Goal: Download file/media

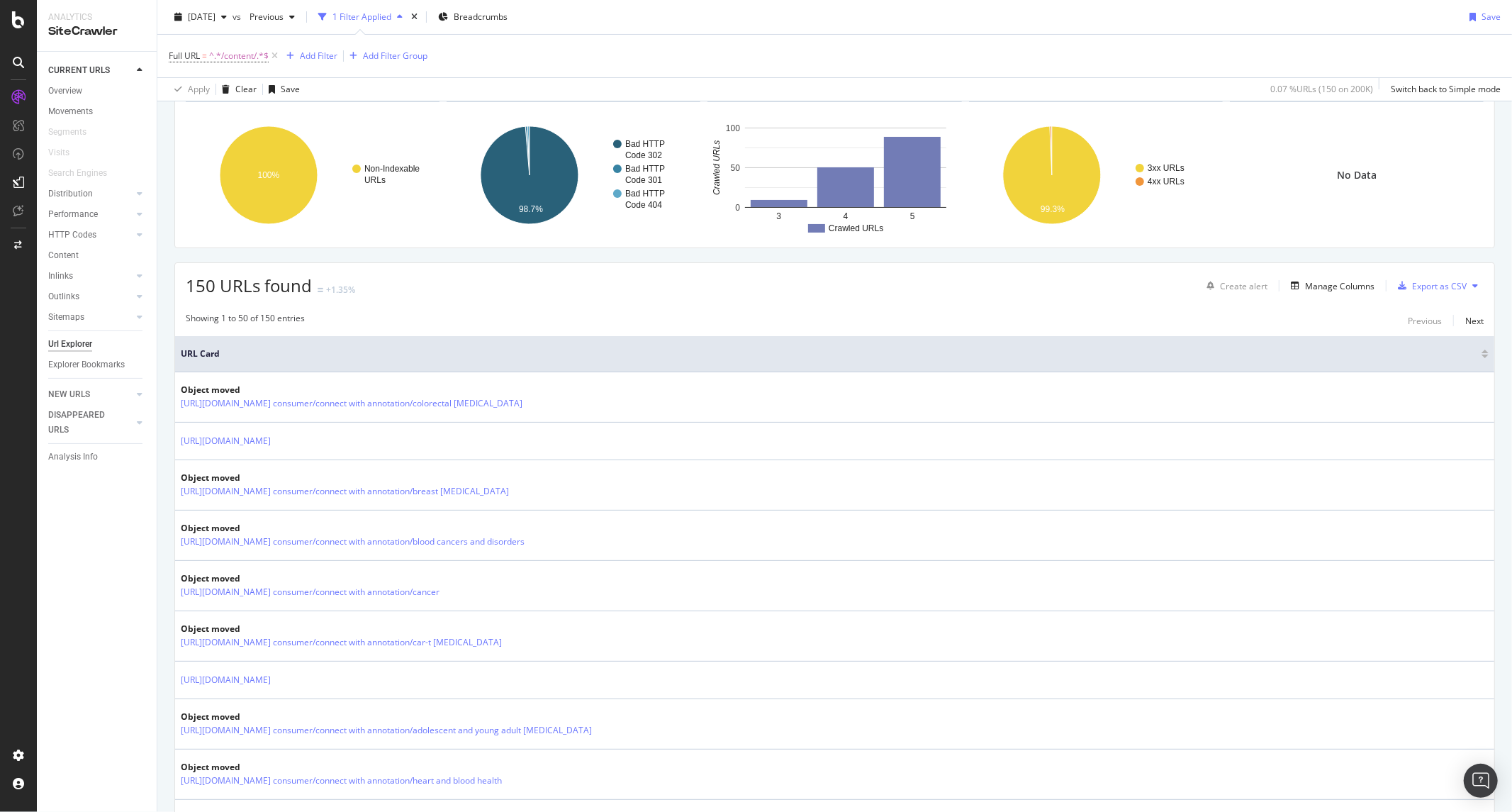
scroll to position [23, 0]
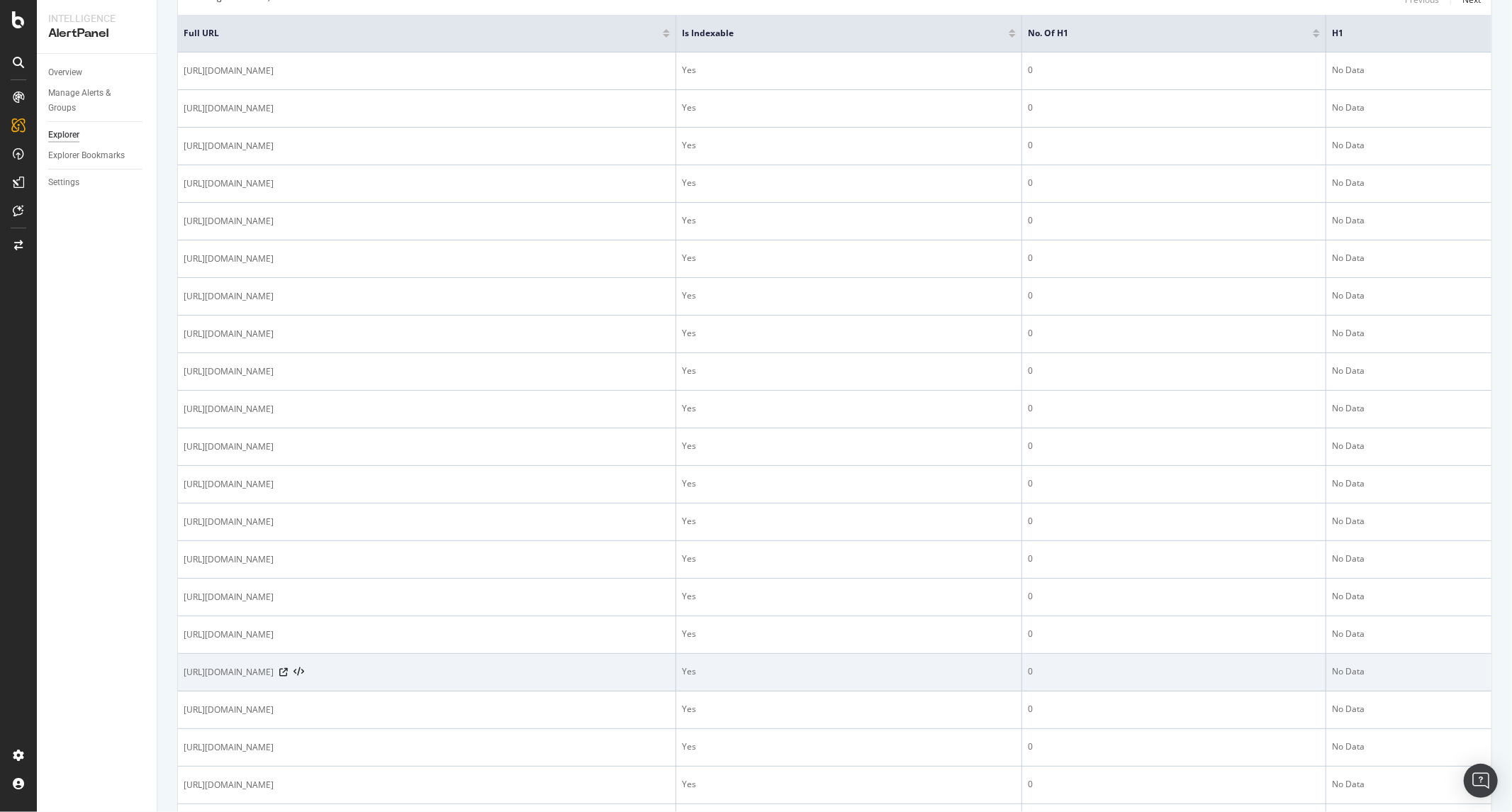
scroll to position [709, 0]
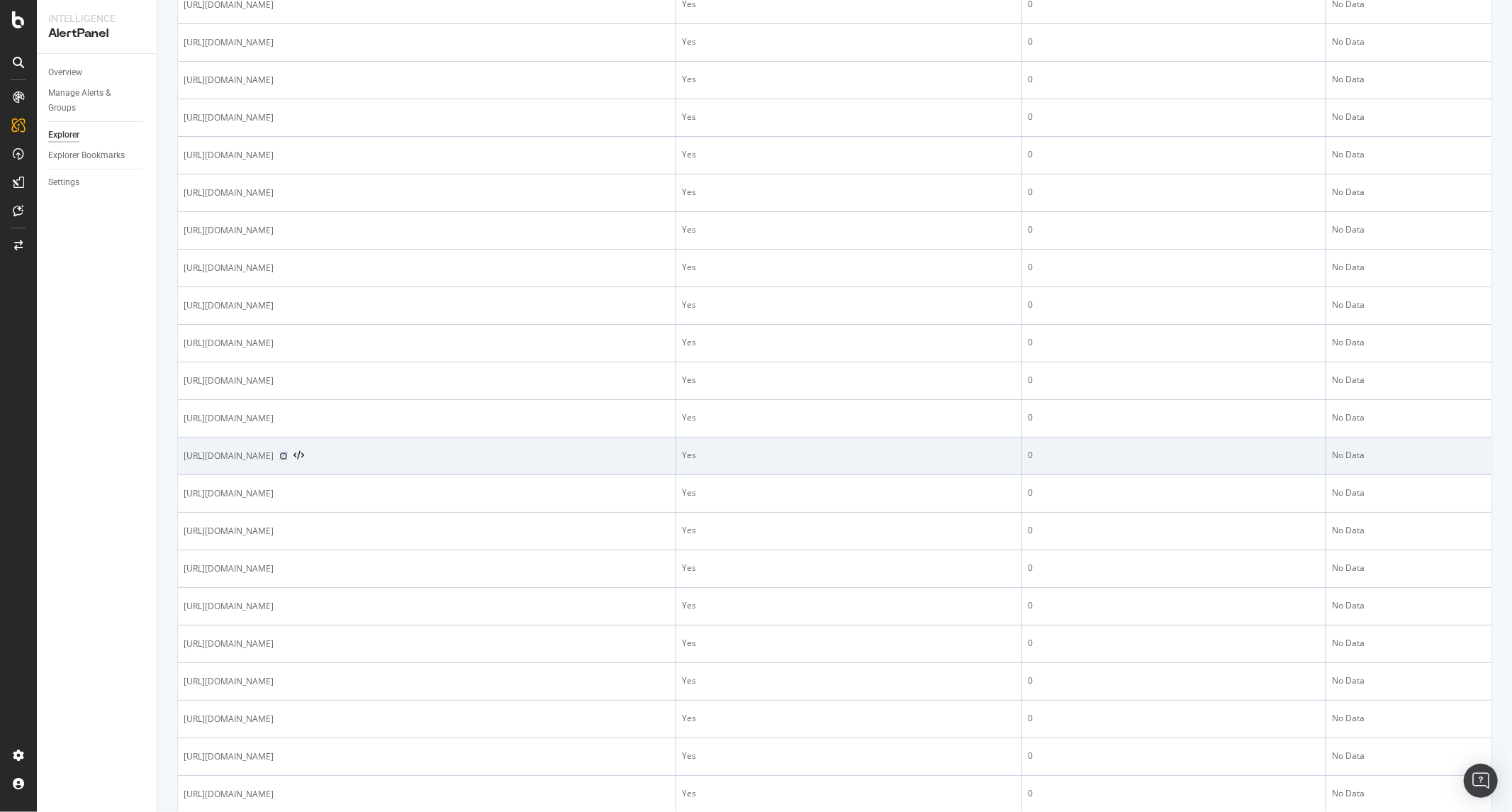
click at [288, 456] on icon at bounding box center [284, 456] width 9 height 9
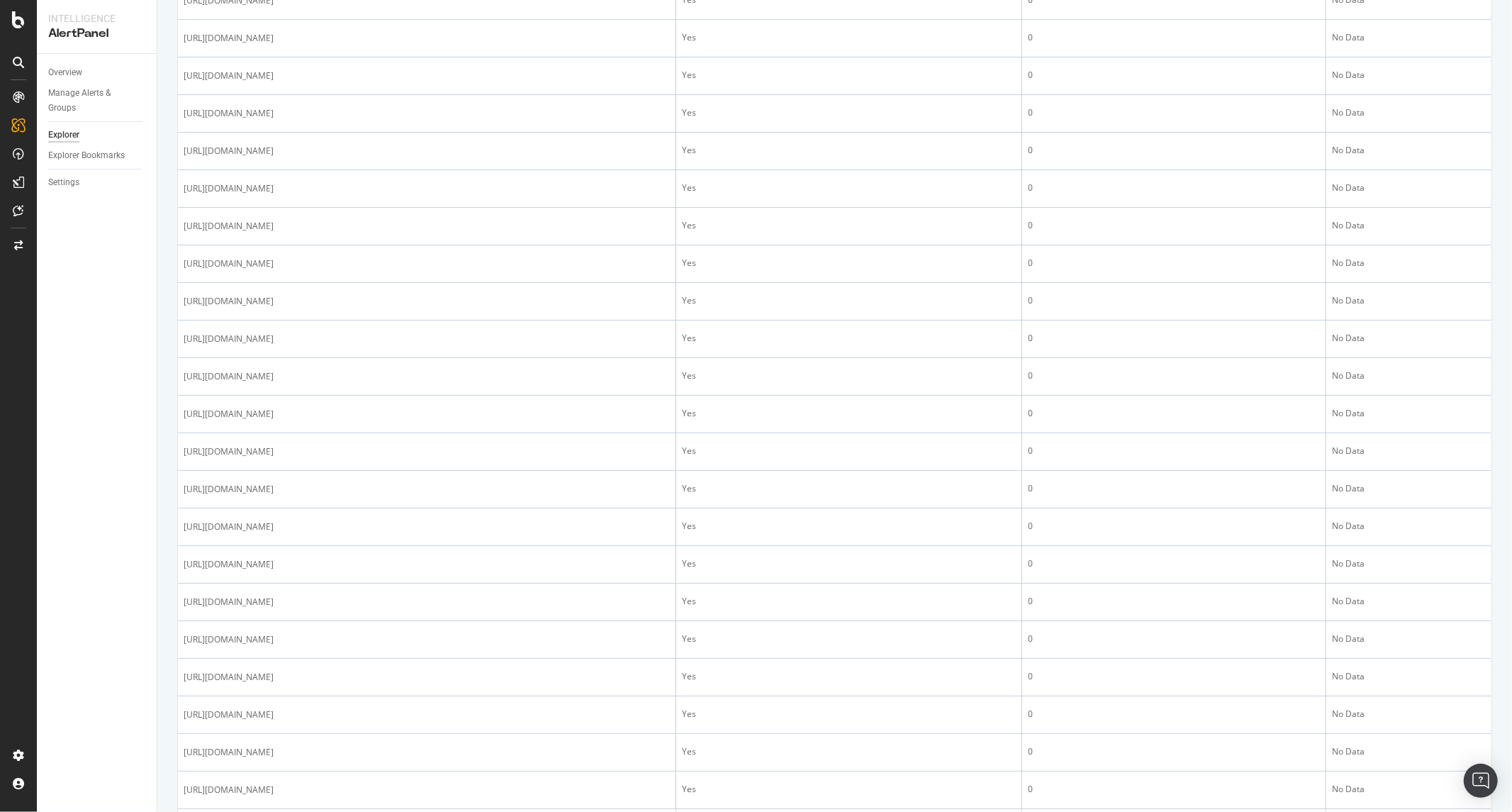
scroll to position [1339, 0]
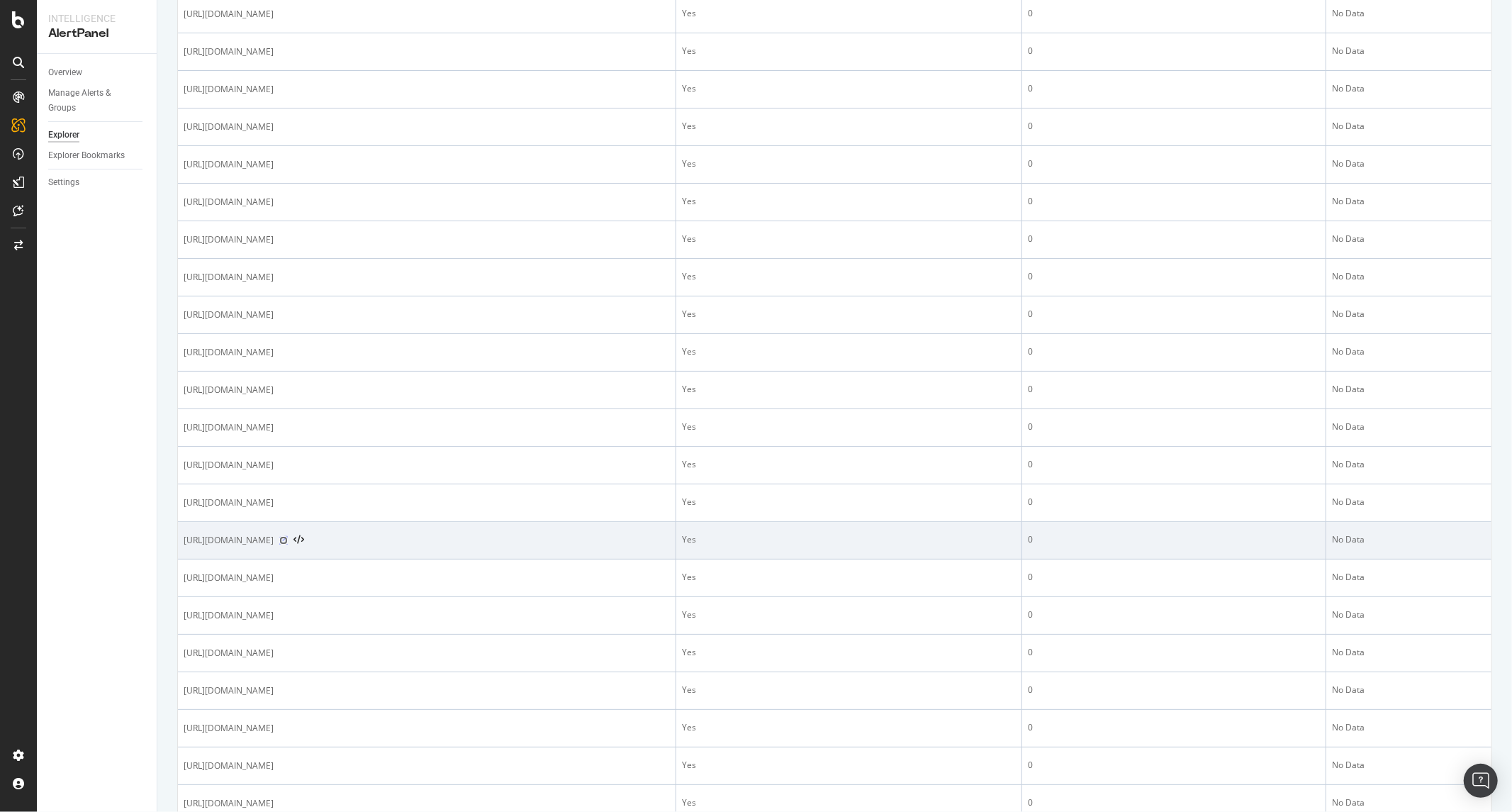
click at [288, 540] on icon at bounding box center [284, 540] width 9 height 9
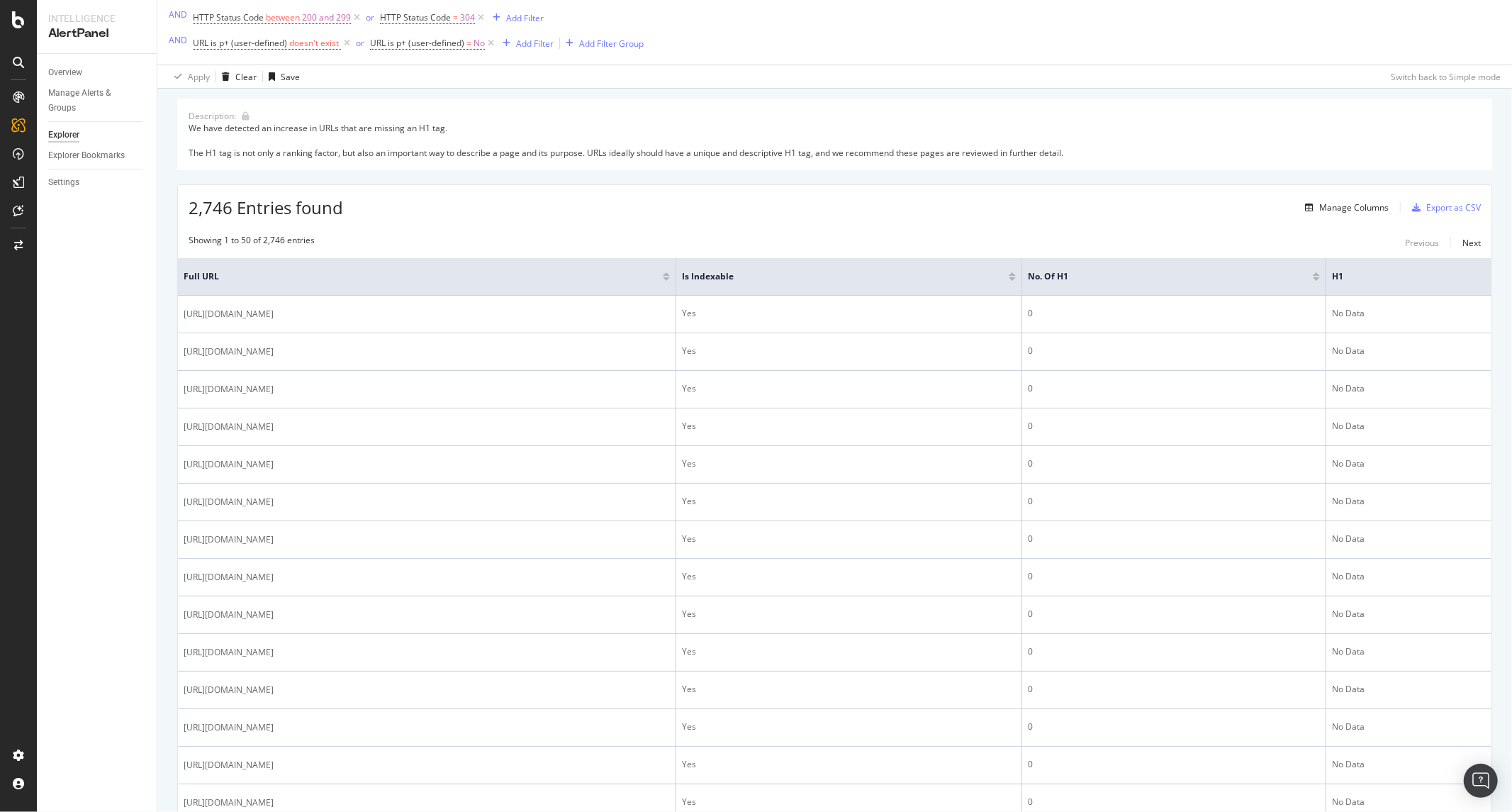
scroll to position [0, 0]
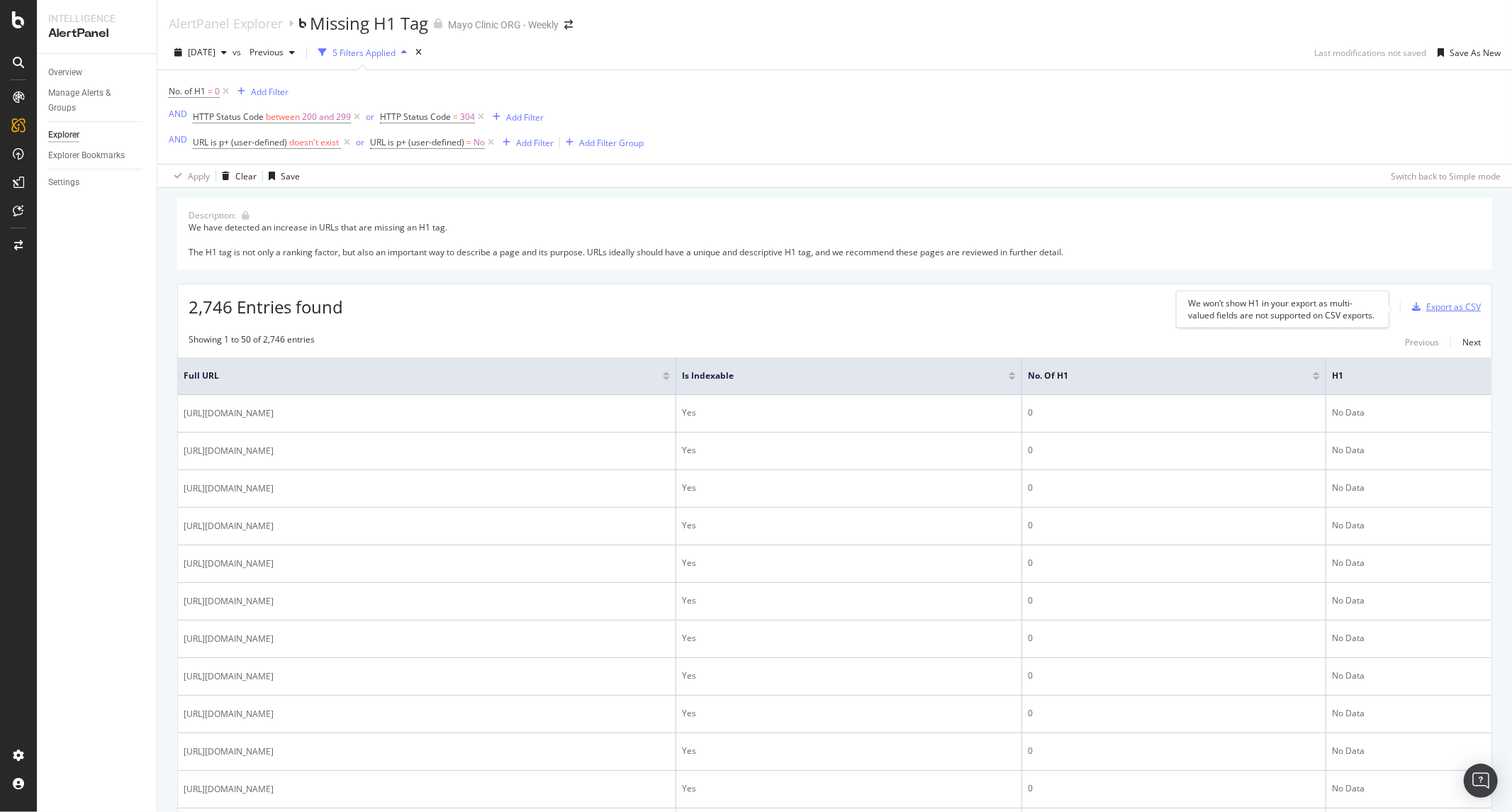
click at [1427, 312] on div "Export as CSV" at bounding box center [1453, 306] width 54 height 12
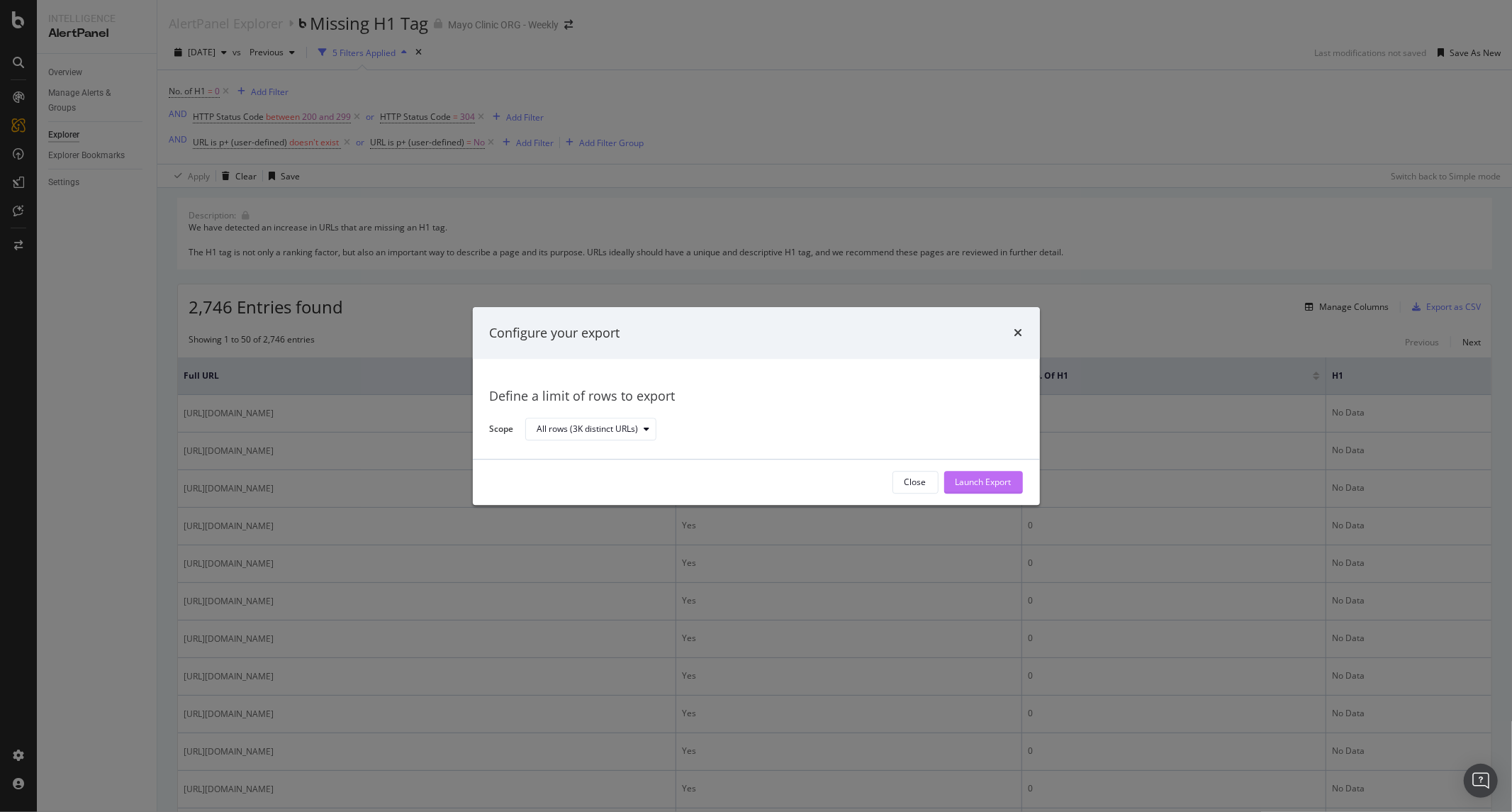
click at [965, 488] on div "Launch Export" at bounding box center [983, 482] width 56 height 12
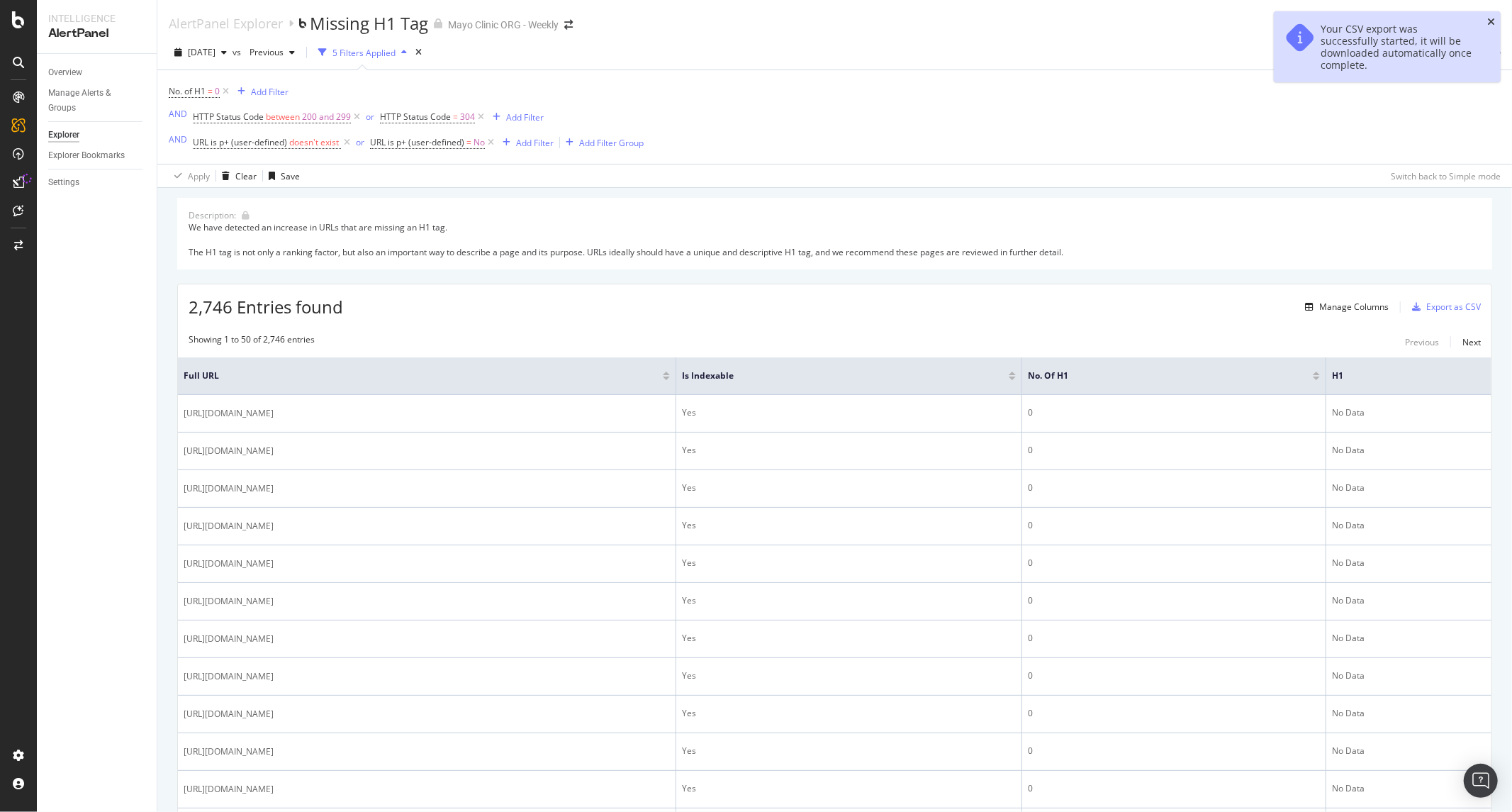
click at [1487, 22] on icon "close toast" at bounding box center [1490, 22] width 8 height 10
